Goal: Information Seeking & Learning: Compare options

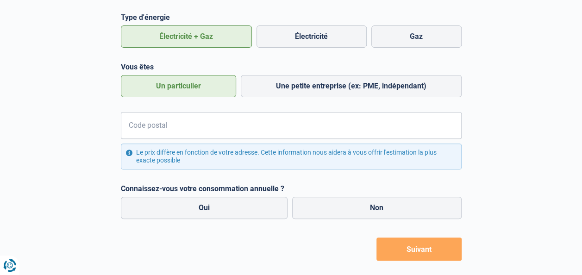
scroll to position [131, 0]
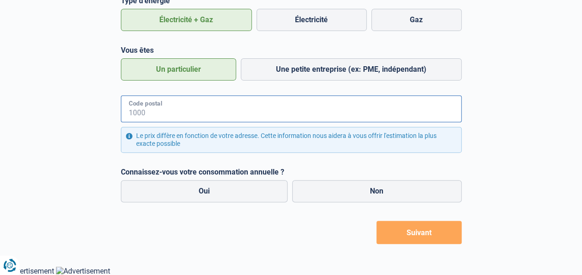
click at [192, 98] on input "Code postal" at bounding box center [291, 108] width 341 height 27
type input "9000"
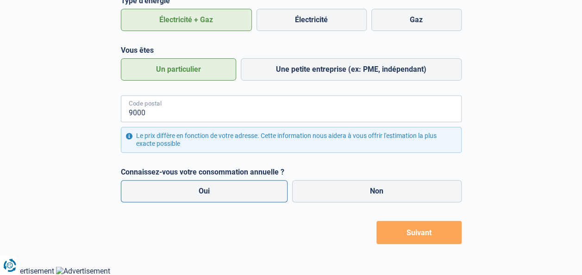
click at [232, 189] on label "Oui" at bounding box center [204, 191] width 167 height 22
click at [232, 189] on input "Oui" at bounding box center [204, 191] width 167 height 22
radio input "true"
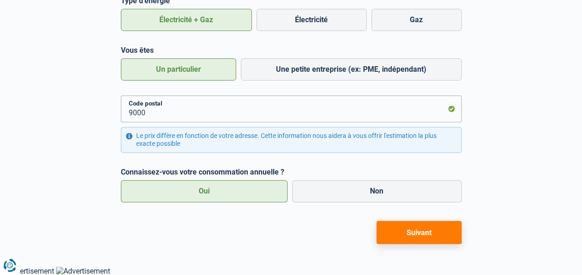
click at [412, 237] on button "Suivant" at bounding box center [419, 232] width 85 height 23
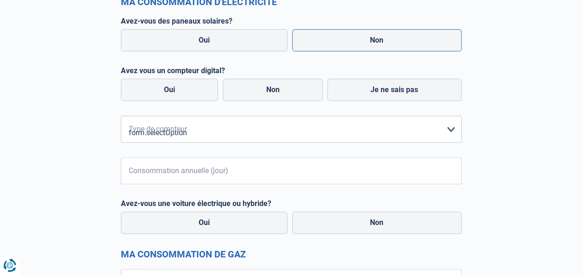
click at [394, 39] on label "Non" at bounding box center [377, 40] width 170 height 22
click at [394, 39] on input "Non" at bounding box center [377, 40] width 170 height 22
radio input "true"
radio input "false"
radio input "true"
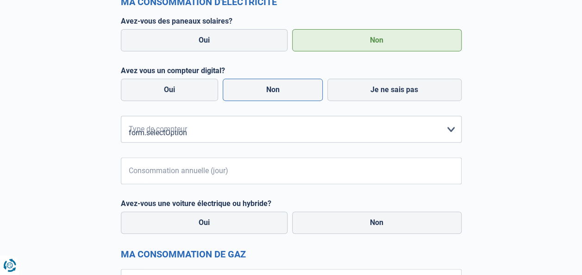
click at [288, 92] on label "Non" at bounding box center [273, 90] width 100 height 22
click at [288, 92] on input "Non" at bounding box center [273, 90] width 100 height 22
radio input "true"
radio input "false"
radio input "true"
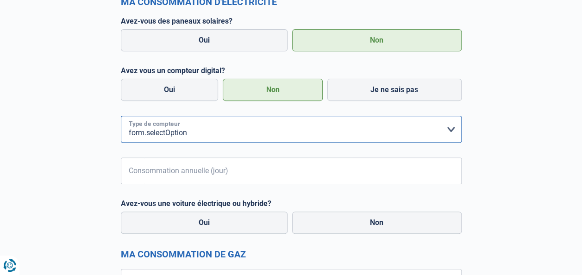
click at [192, 132] on select "form.selectOption Mono-horaire Bi-horaire Mono-horaire + exclusif nuit Bi-horai…" at bounding box center [291, 129] width 341 height 27
select select "day_single_rate"
click at [121, 116] on select "form.selectOption Mono-horaire Bi-horaire Mono-horaire + exclusif nuit Bi-horai…" at bounding box center [291, 129] width 341 height 27
click at [180, 174] on input "Consommation annuelle (jour)" at bounding box center [303, 170] width 317 height 27
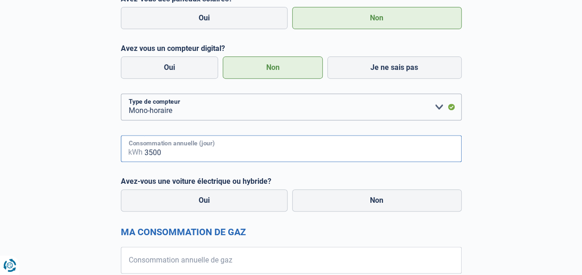
scroll to position [223, 0]
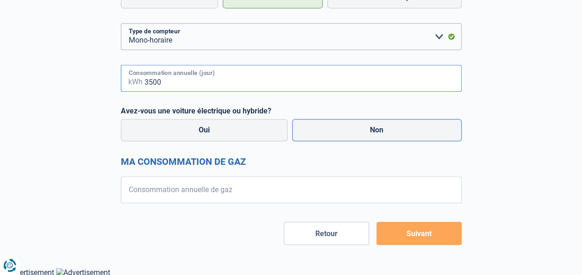
type input "3500"
click at [397, 131] on label "Non" at bounding box center [377, 130] width 170 height 22
click at [397, 131] on input "Non" at bounding box center [377, 130] width 170 height 22
radio input "true"
radio input "false"
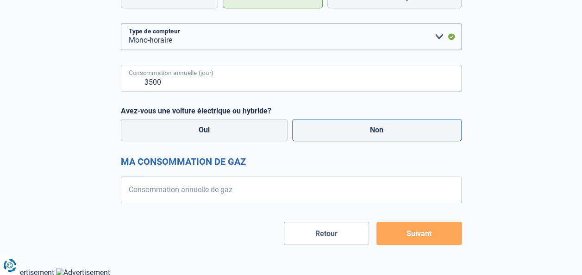
radio input "true"
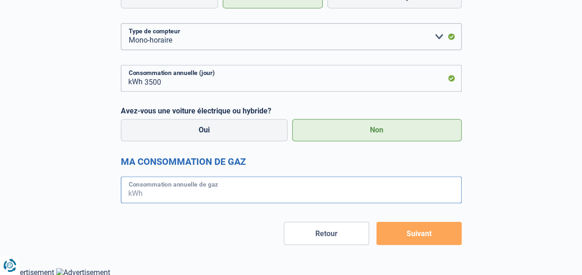
click at [216, 199] on input "Consommation annuelle de gaz" at bounding box center [303, 189] width 317 height 27
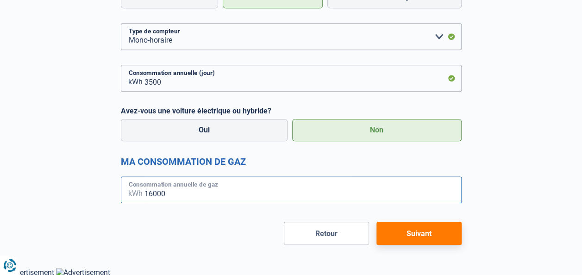
type input "16000"
click at [403, 234] on button "Suivant" at bounding box center [419, 233] width 85 height 23
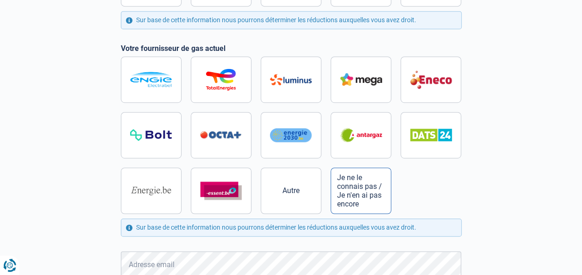
click at [375, 198] on span "Je ne le connais pas / Je n'en ai pas encore" at bounding box center [361, 190] width 48 height 35
click at [375, 198] on input "Je ne le connais pas / Je n'en ai pas encore" at bounding box center [291, 135] width 341 height 157
radio input "true"
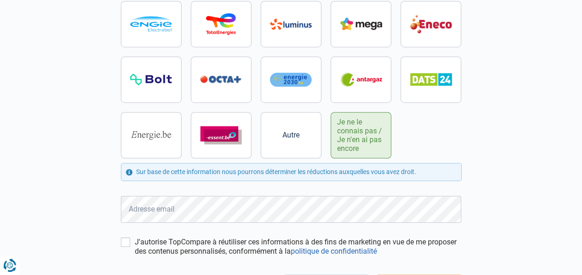
scroll to position [332, 0]
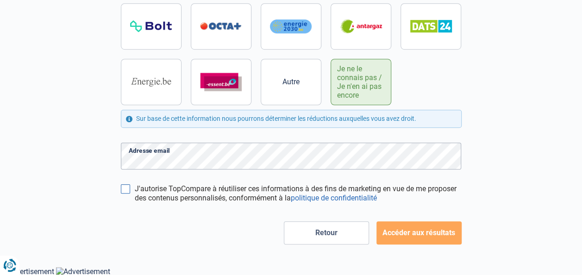
click at [124, 186] on input "J'autorise TopCompare à réutiliser ces informations à des fins de marketing en …" at bounding box center [125, 188] width 9 height 9
click at [135, 187] on label "J'autorise TopCompare à réutiliser ces informations à des fins de marketing en …" at bounding box center [298, 193] width 327 height 19
click at [127, 187] on input "J'autorise TopCompare à réutiliser ces informations à des fins de marketing en …" at bounding box center [125, 188] width 9 height 9
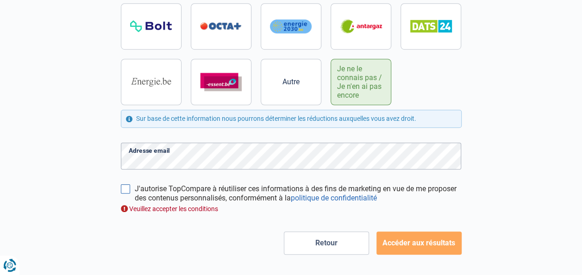
click at [127, 189] on input "J'autorise TopCompare à réutiliser ces informations à des fins de marketing en …" at bounding box center [125, 188] width 9 height 9
checkbox input "true"
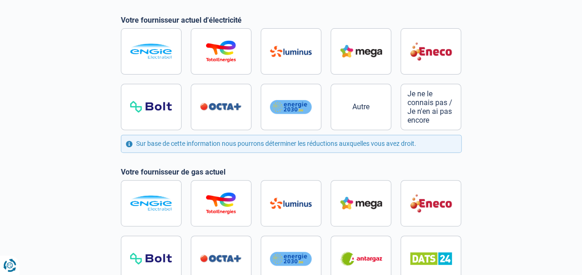
scroll to position [54, 0]
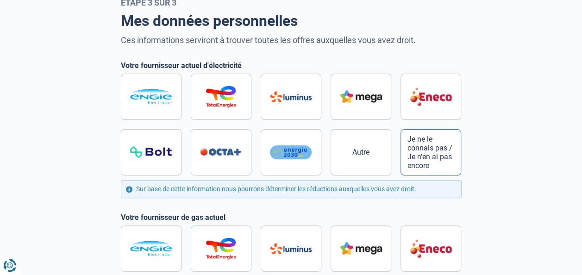
click at [425, 149] on span "Je ne le connais pas / Je n'en ai pas encore" at bounding box center [431, 152] width 48 height 35
click at [425, 149] on input "Je ne le connais pas / Je n'en ai pas encore" at bounding box center [291, 125] width 341 height 102
radio input "true"
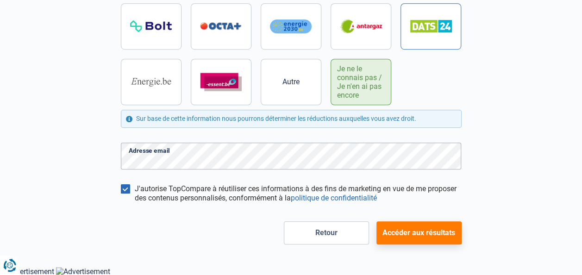
scroll to position [332, 0]
click at [422, 231] on button "Accéder aux résultats" at bounding box center [419, 232] width 85 height 23
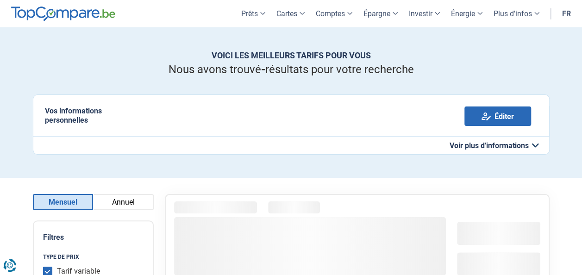
click at [129, 205] on button "Annuel" at bounding box center [123, 202] width 61 height 16
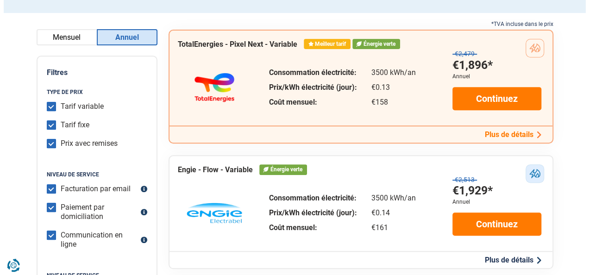
scroll to position [185, 0]
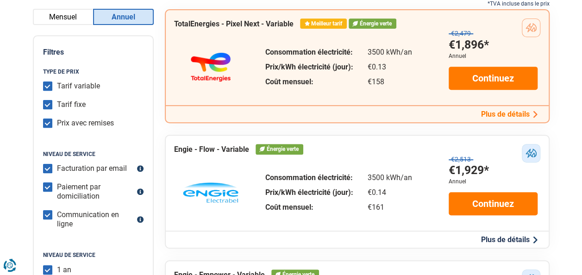
click at [514, 233] on div "Plus de détails Plus de détails - Engie Engie - Flow - Variable €2,513 €1,929* …" at bounding box center [357, 239] width 383 height 17
click at [513, 238] on button "Plus de détails" at bounding box center [509, 240] width 62 height 10
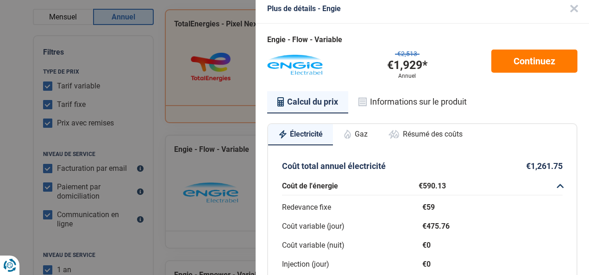
scroll to position [0, 0]
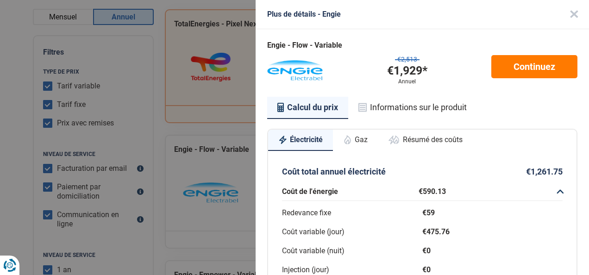
click at [368, 142] on button "Gaz" at bounding box center [355, 140] width 45 height 20
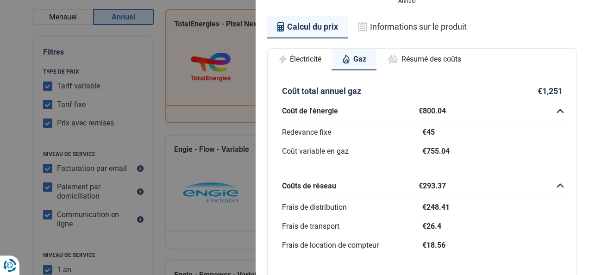
scroll to position [26, 0]
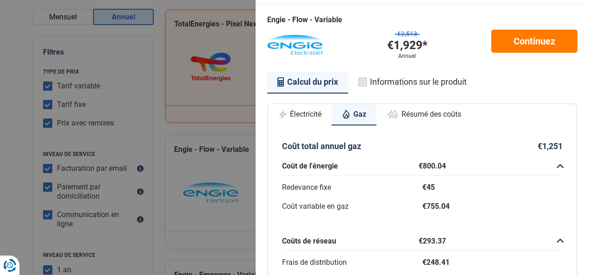
click at [423, 86] on button "Informations sur le produit" at bounding box center [412, 81] width 129 height 21
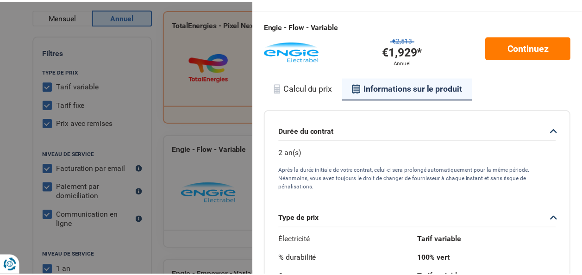
scroll to position [0, 0]
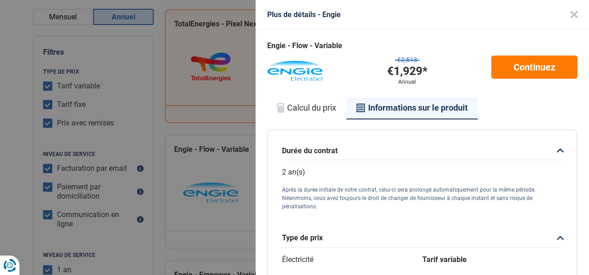
click at [320, 109] on button "Calcul du prix" at bounding box center [306, 107] width 79 height 21
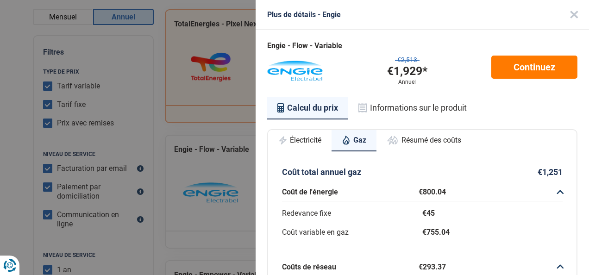
click at [559, 12] on button "Close" at bounding box center [574, 15] width 30 height 30
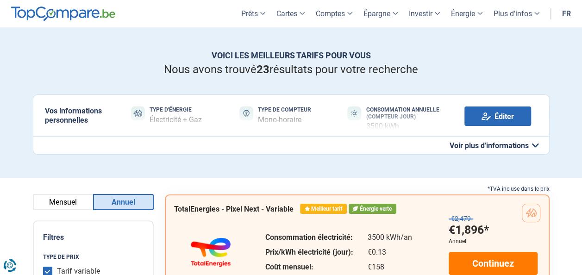
click at [190, 136] on button "Voir plus d'informations" at bounding box center [291, 145] width 517 height 19
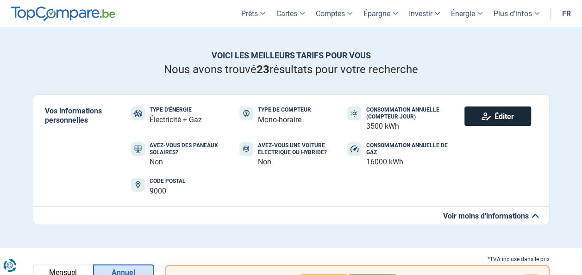
click at [502, 116] on link "Éditer" at bounding box center [498, 116] width 67 height 19
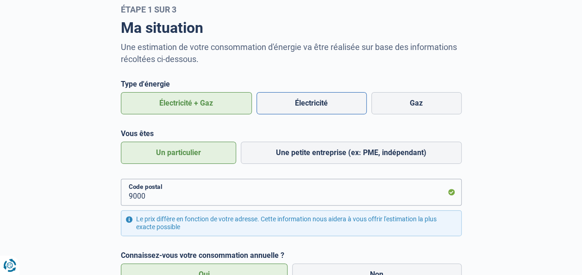
scroll to position [93, 0]
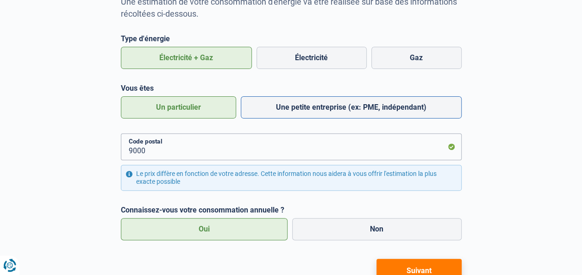
click at [337, 103] on label "Une petite entreprise (ex: PME, indépendant)" at bounding box center [351, 107] width 221 height 22
click at [337, 103] on input "Une petite entreprise (ex: PME, indépendant)" at bounding box center [351, 107] width 221 height 22
radio input "true"
radio input "false"
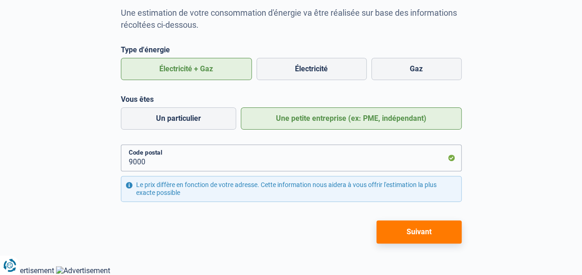
scroll to position [81, 0]
click at [415, 233] on button "Suivant" at bounding box center [419, 232] width 85 height 23
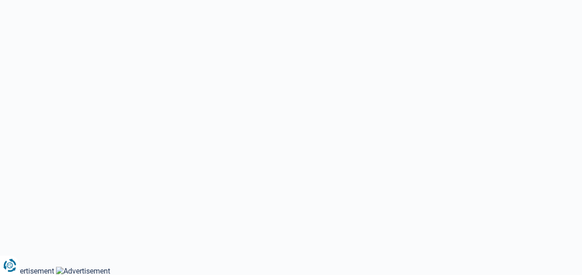
select select "day_single_rate"
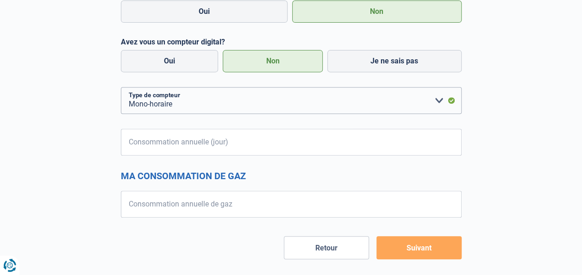
scroll to position [174, 0]
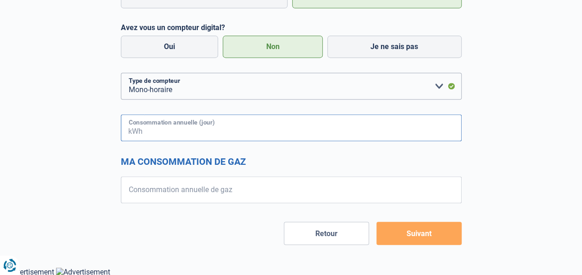
click at [221, 134] on input "Consommation annuelle (jour)" at bounding box center [303, 127] width 317 height 27
type input "7500"
click at [211, 188] on input "Consommation annuelle de gaz" at bounding box center [303, 189] width 317 height 27
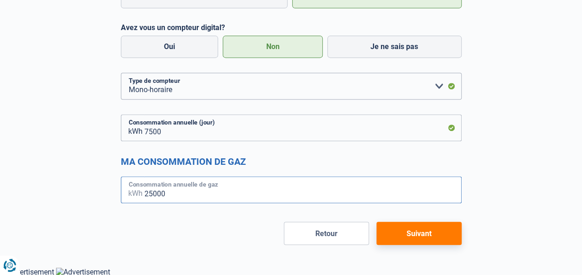
type input "25000"
click at [432, 242] on button "Suivant" at bounding box center [419, 233] width 85 height 23
radio input "false"
radio input "true"
radio input "false"
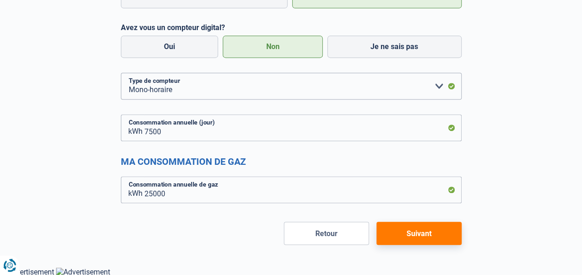
radio input "true"
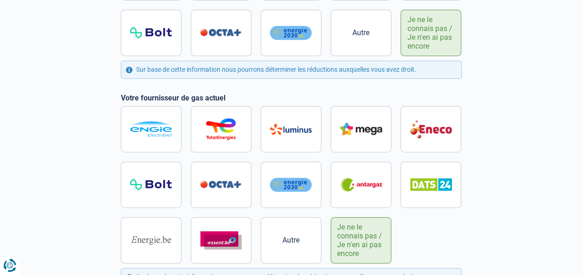
scroll to position [35, 0]
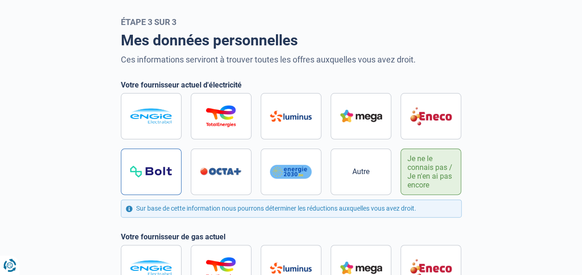
click at [155, 161] on label at bounding box center [151, 172] width 61 height 46
click at [155, 161] on input "radio" at bounding box center [291, 144] width 341 height 102
radio input "true"
radio input "false"
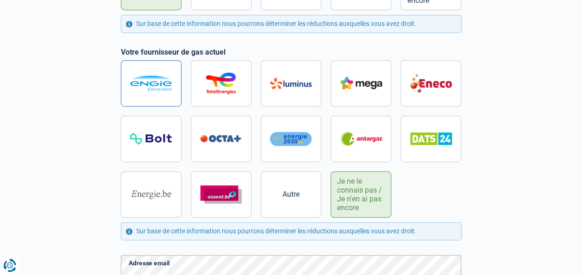
scroll to position [220, 0]
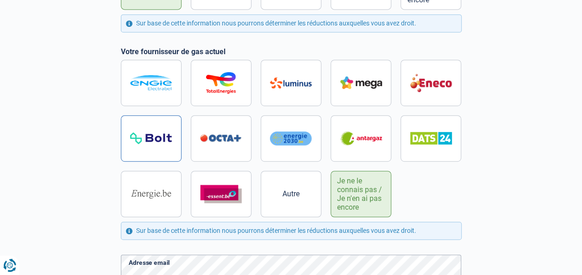
click at [142, 148] on label at bounding box center [151, 138] width 61 height 46
click at [142, 148] on input "radio" at bounding box center [291, 138] width 341 height 157
radio input "true"
radio input "false"
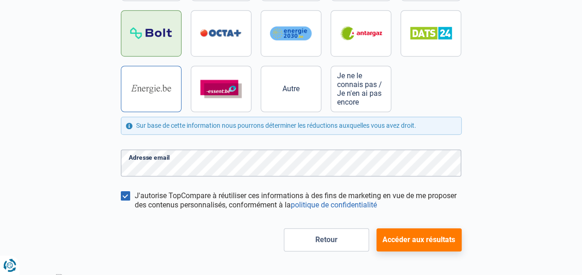
scroll to position [332, 0]
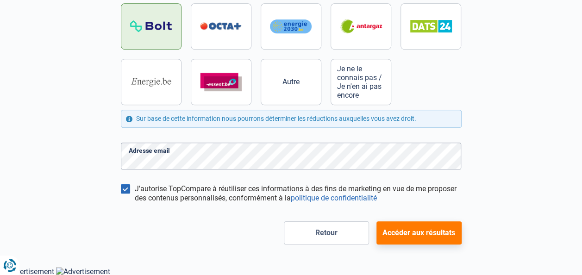
click at [429, 234] on button "Accéder aux résultats" at bounding box center [419, 232] width 85 height 23
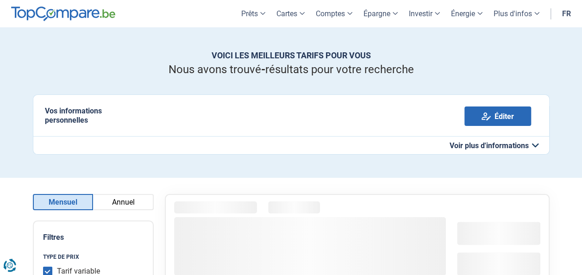
click at [140, 195] on button "Annuel" at bounding box center [123, 202] width 61 height 16
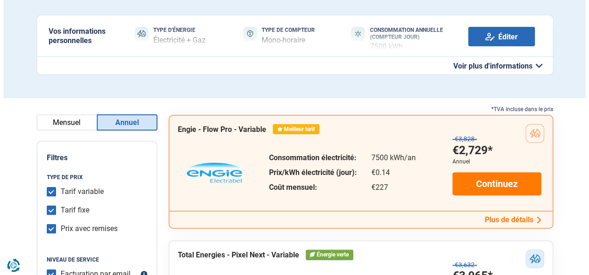
scroll to position [139, 0]
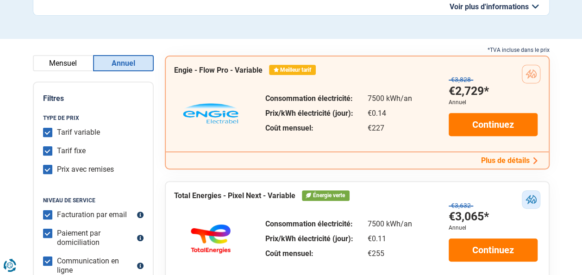
click at [505, 161] on button "Plus de détails" at bounding box center [509, 161] width 62 height 10
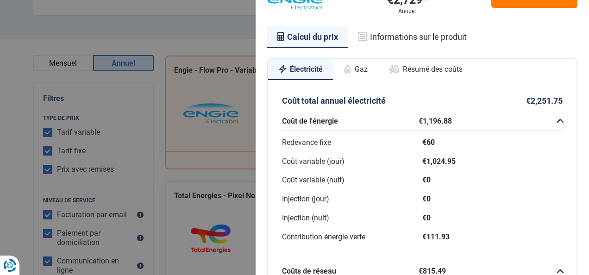
scroll to position [63, 0]
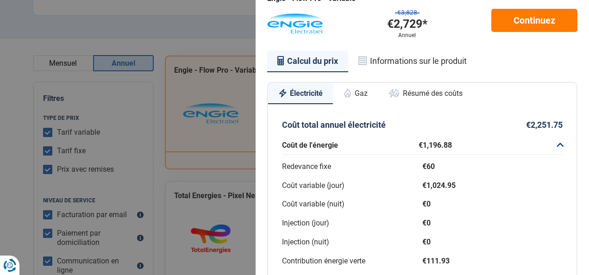
click at [359, 92] on button "Gaz" at bounding box center [355, 93] width 45 height 20
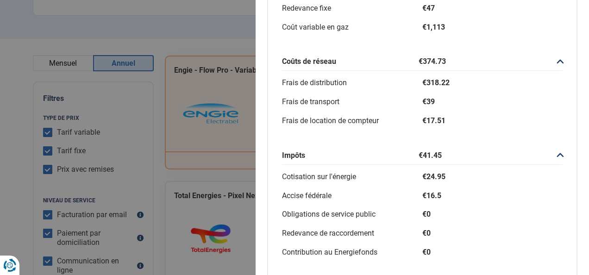
scroll to position [274, 0]
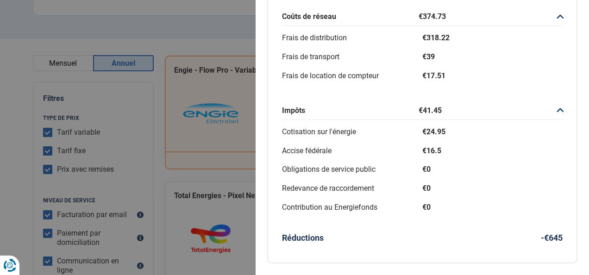
click at [197, 164] on div "Plus de détails - Engie Meilleur tarif Engie - Flow Pro - Variable €3,828 €2,72…" at bounding box center [294, 137] width 589 height 275
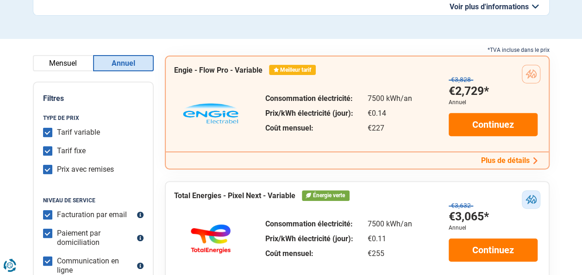
click at [493, 162] on button "Plus de détails" at bounding box center [509, 161] width 62 height 10
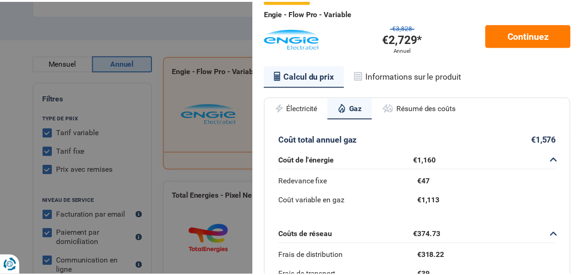
scroll to position [42, 0]
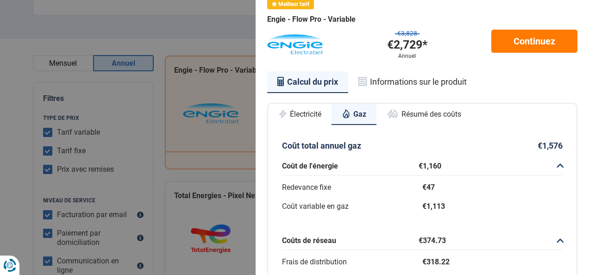
click at [184, 22] on div "Plus de détails - Engie Meilleur tarif Engie - Flow Pro - Variable €3,828 €2,72…" at bounding box center [294, 137] width 589 height 275
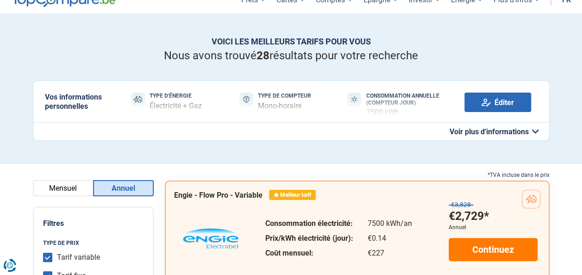
scroll to position [0, 0]
